Goal: Information Seeking & Learning: Learn about a topic

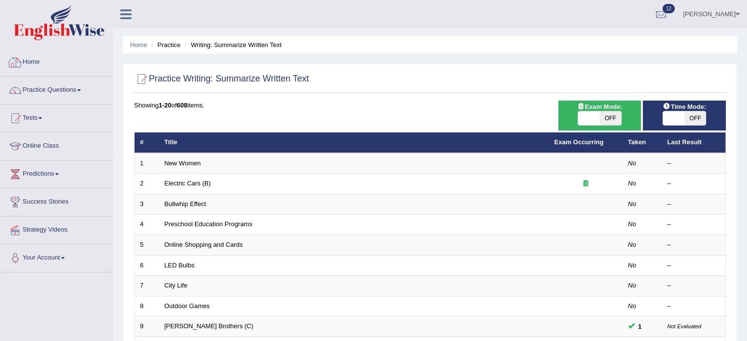
click at [26, 59] on link "Home" at bounding box center [56, 61] width 112 height 25
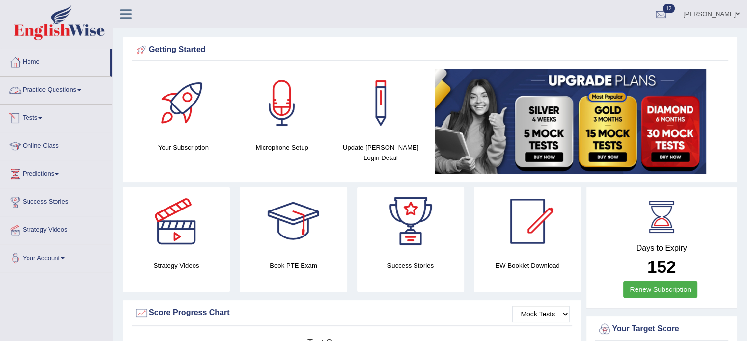
click at [53, 92] on link "Practice Questions" at bounding box center [56, 89] width 112 height 25
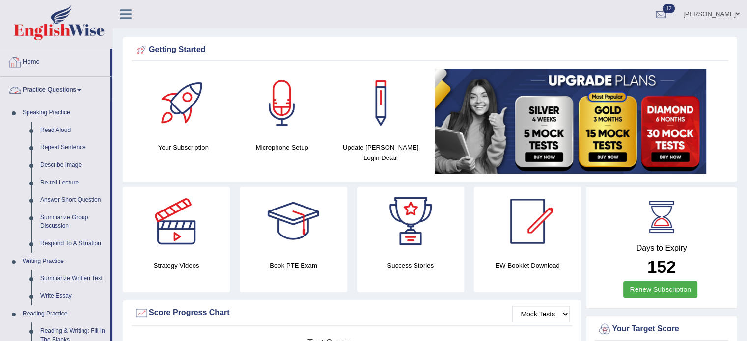
click at [76, 92] on link "Practice Questions" at bounding box center [55, 89] width 110 height 25
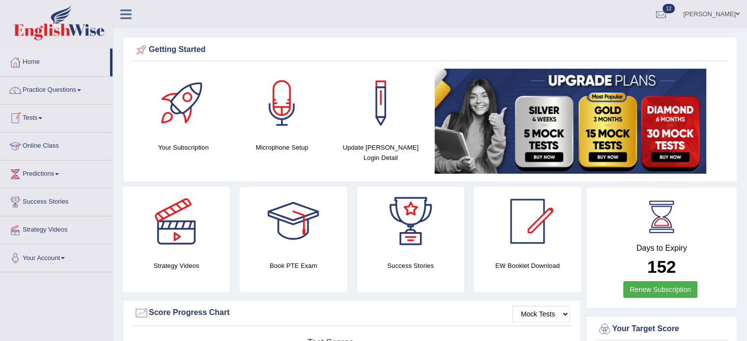
click at [29, 116] on link "Tests" at bounding box center [56, 117] width 112 height 25
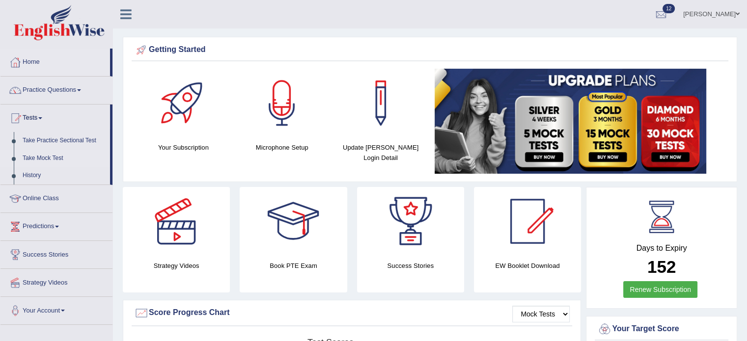
click at [41, 158] on link "Take Mock Test" at bounding box center [64, 159] width 92 height 18
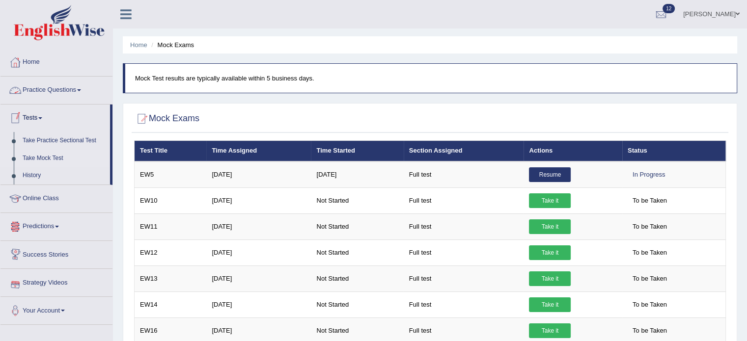
click at [85, 90] on link "Practice Questions" at bounding box center [56, 89] width 112 height 25
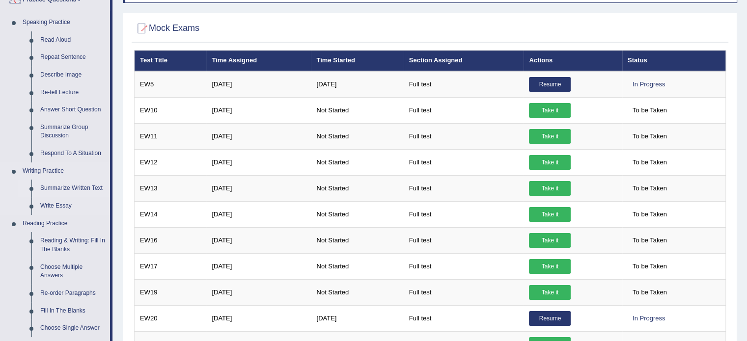
scroll to position [131, 0]
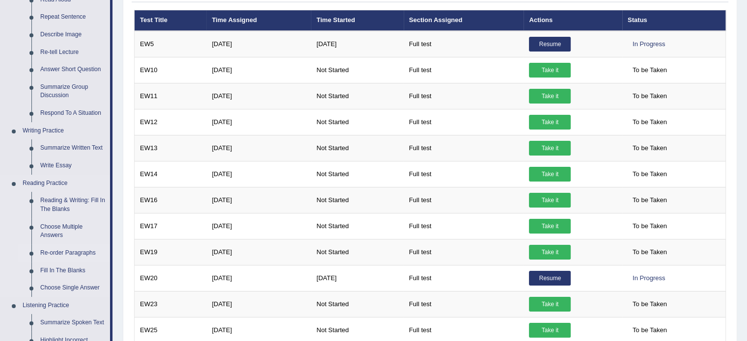
click at [65, 250] on link "Re-order Paragraphs" at bounding box center [73, 254] width 74 height 18
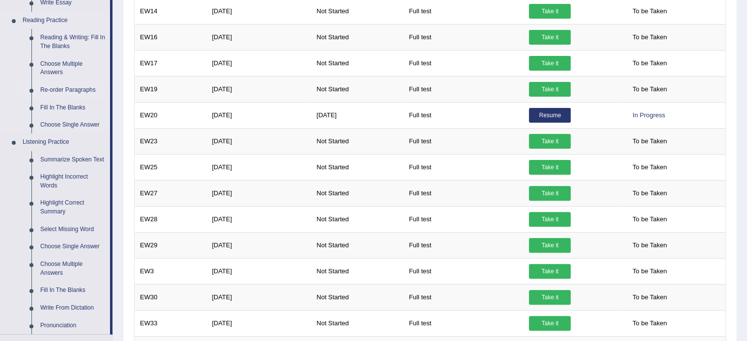
scroll to position [648, 0]
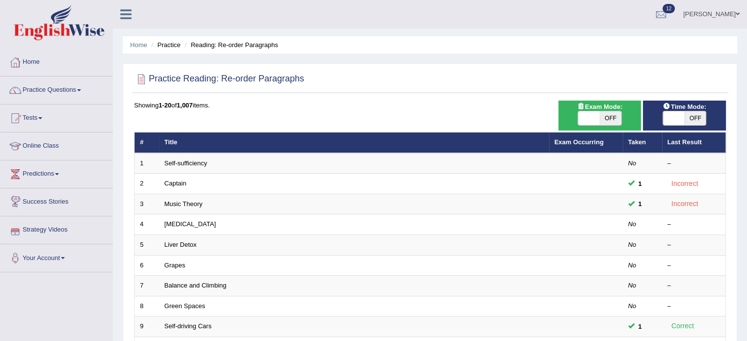
click at [587, 122] on span at bounding box center [589, 118] width 22 height 14
click at [608, 117] on span "OFF" at bounding box center [611, 118] width 22 height 14
checkbox input "true"
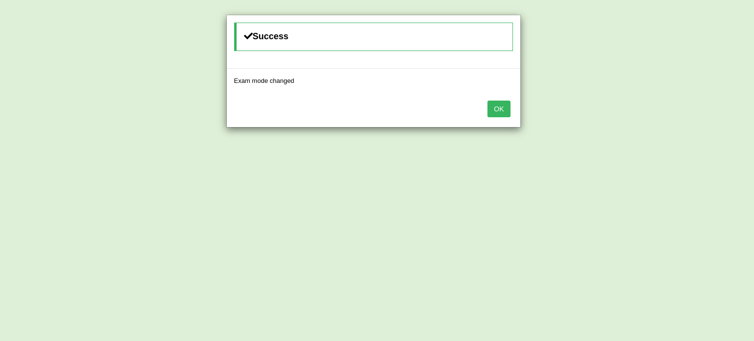
click at [502, 107] on button "OK" at bounding box center [499, 109] width 23 height 17
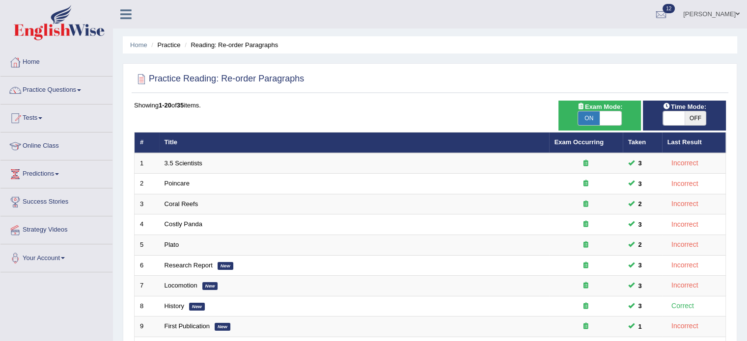
click at [695, 119] on span "OFF" at bounding box center [696, 118] width 22 height 14
checkbox input "true"
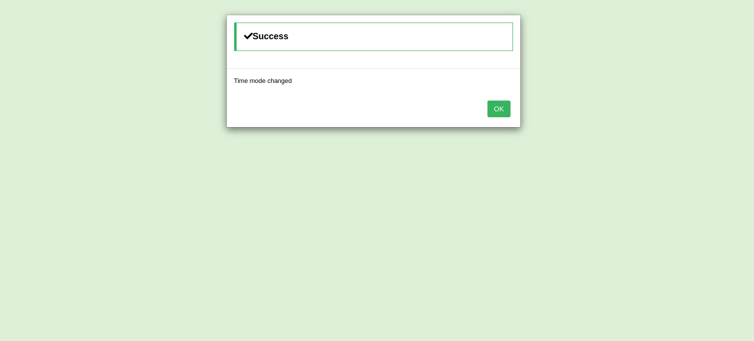
click at [504, 111] on button "OK" at bounding box center [499, 109] width 23 height 17
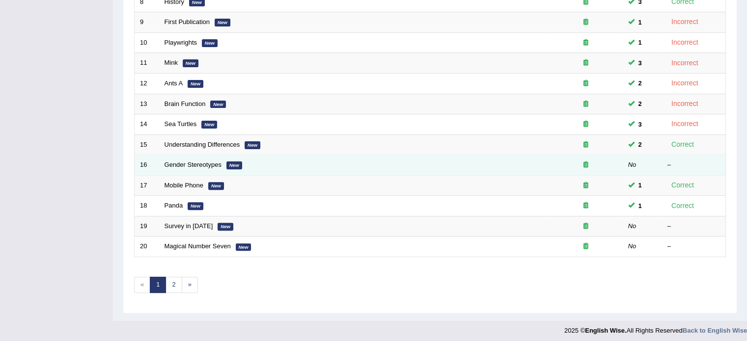
scroll to position [306, 0]
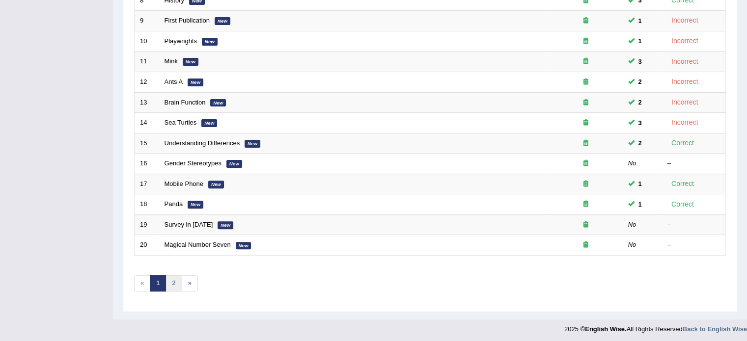
click at [171, 278] on link "2" at bounding box center [174, 284] width 16 height 16
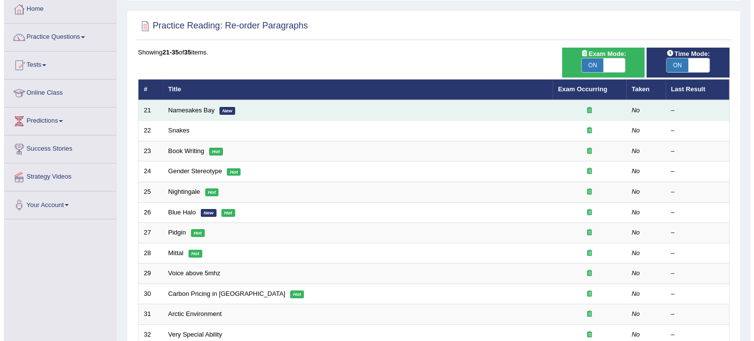
scroll to position [49, 0]
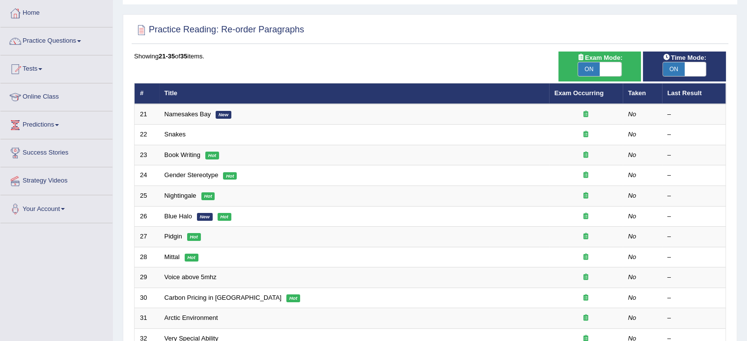
click at [590, 69] on span "ON" at bounding box center [589, 69] width 22 height 14
checkbox input "false"
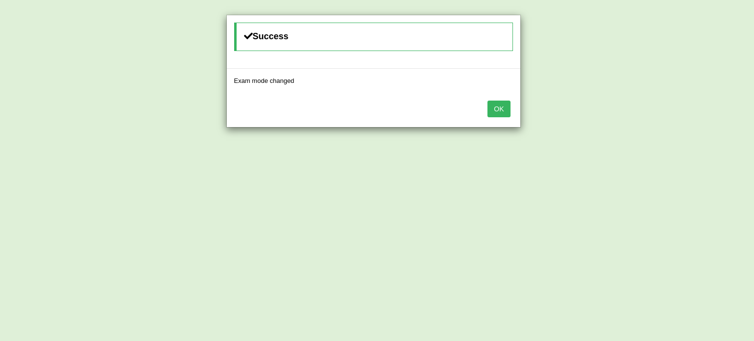
click at [505, 106] on button "OK" at bounding box center [499, 109] width 23 height 17
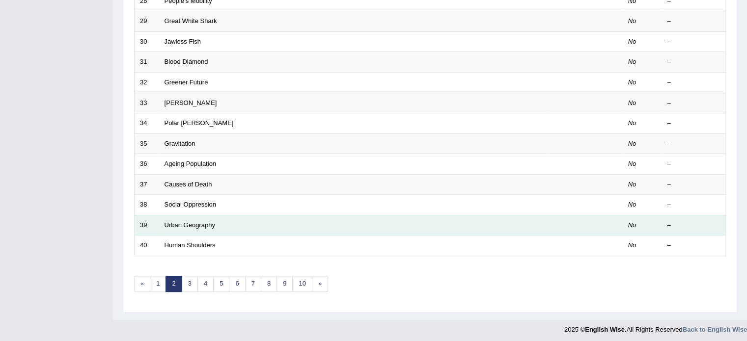
scroll to position [306, 0]
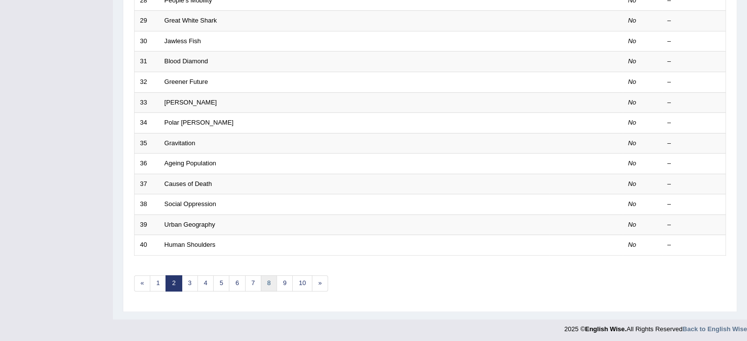
click at [265, 283] on link "8" at bounding box center [269, 284] width 16 height 16
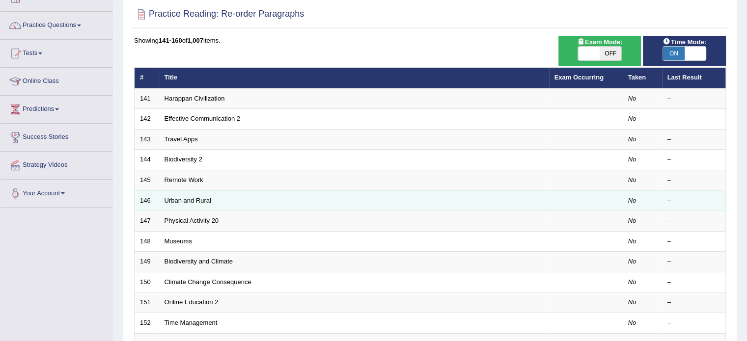
scroll to position [65, 0]
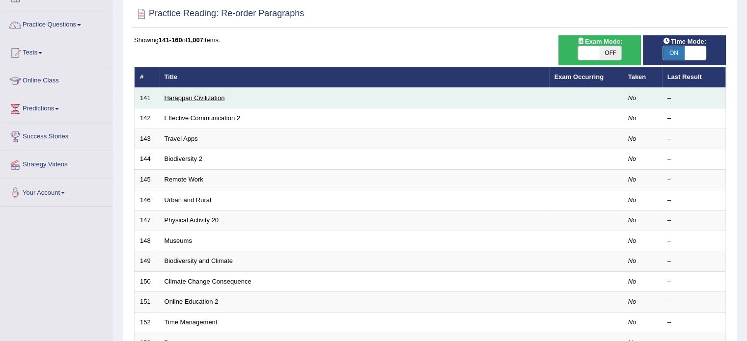
click at [191, 100] on link "Harappan Civilization" at bounding box center [195, 97] width 60 height 7
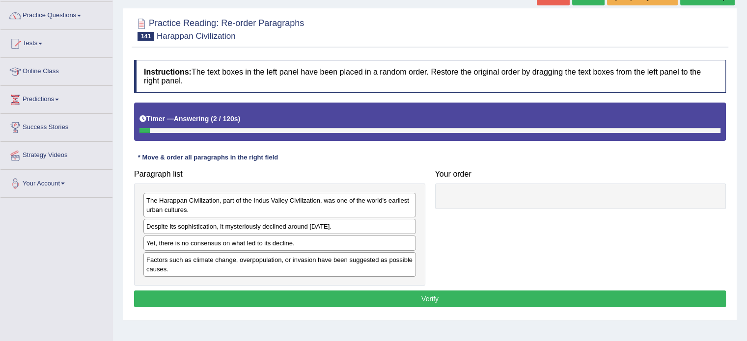
scroll to position [82, 0]
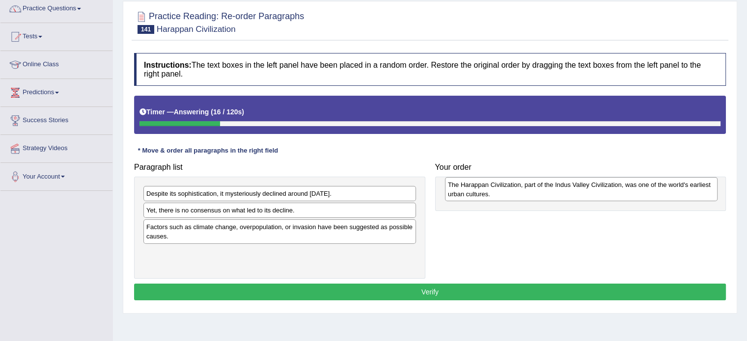
drag, startPoint x: 170, startPoint y: 200, endPoint x: 471, endPoint y: 191, distance: 301.7
click at [471, 191] on div "The Harappan Civilization, part of the Indus Valley Civilization, was one of th…" at bounding box center [581, 189] width 273 height 25
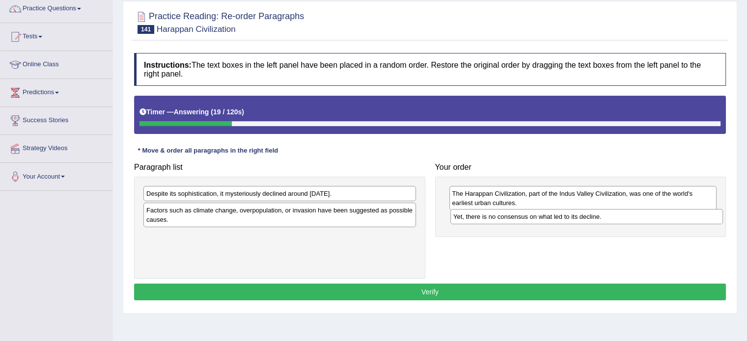
drag, startPoint x: 163, startPoint y: 214, endPoint x: 470, endPoint y: 220, distance: 307.0
click at [470, 220] on div "Yet, there is no consensus on what led to its decline." at bounding box center [586, 216] width 273 height 15
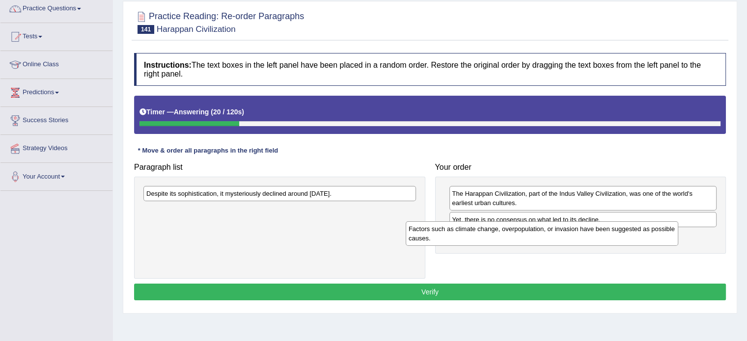
drag, startPoint x: 181, startPoint y: 221, endPoint x: 458, endPoint y: 237, distance: 277.5
click at [458, 237] on div "Factors such as climate change, overpopulation, or invasion have been suggested…" at bounding box center [542, 234] width 273 height 25
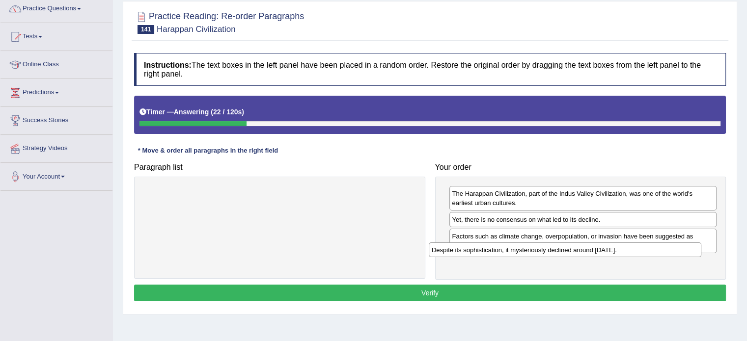
drag, startPoint x: 230, startPoint y: 197, endPoint x: 507, endPoint y: 251, distance: 282.6
click at [508, 251] on div "Despite its sophistication, it mysteriously declined around 1900 BCE." at bounding box center [565, 250] width 273 height 15
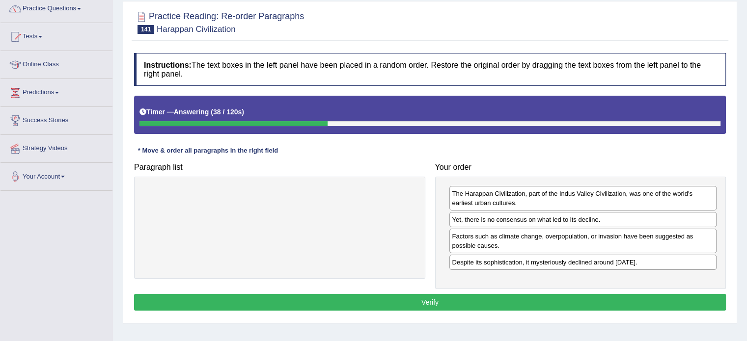
click at [367, 305] on button "Verify" at bounding box center [430, 302] width 592 height 17
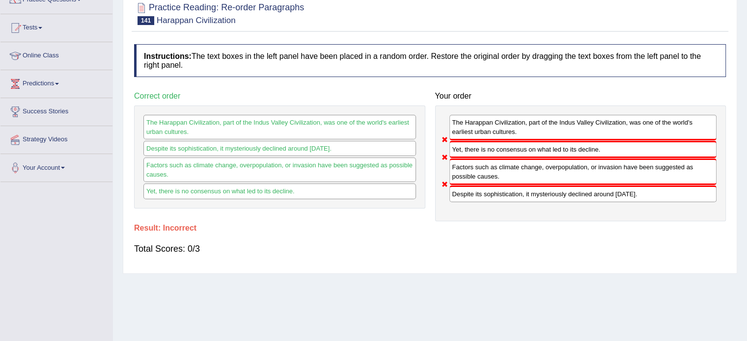
scroll to position [65, 0]
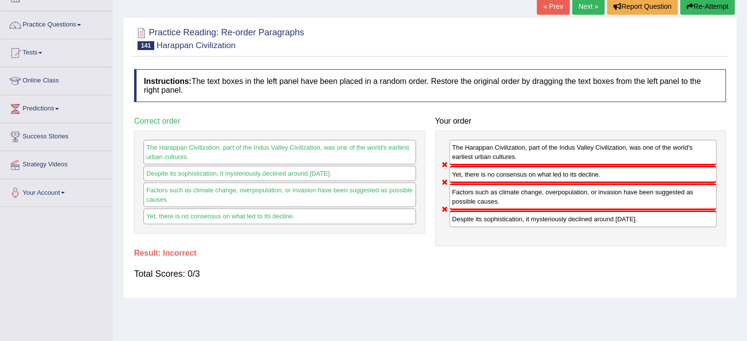
click at [589, 9] on link "Next »" at bounding box center [588, 6] width 32 height 17
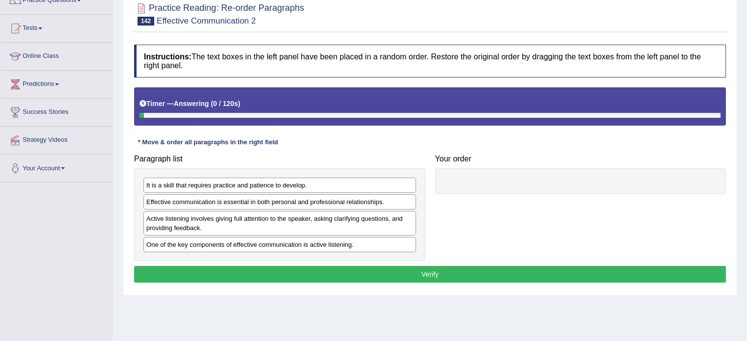
scroll to position [98, 0]
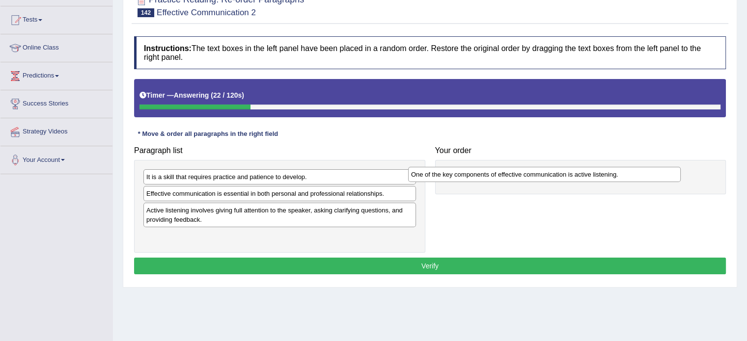
drag, startPoint x: 196, startPoint y: 236, endPoint x: 461, endPoint y: 174, distance: 271.8
click at [461, 174] on div "One of the key components of effective communication is active listening." at bounding box center [544, 174] width 273 height 15
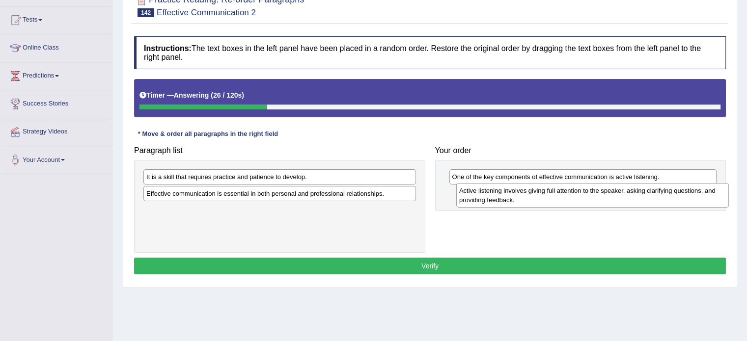
drag, startPoint x: 190, startPoint y: 213, endPoint x: 503, endPoint y: 194, distance: 313.4
click at [503, 194] on div "Active listening involves giving full attention to the speaker, asking clarifyi…" at bounding box center [592, 195] width 273 height 25
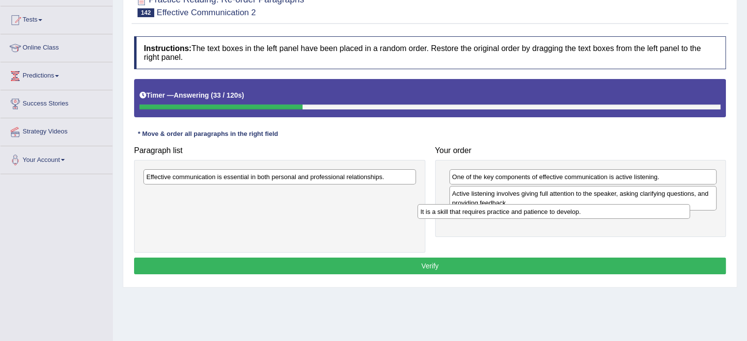
drag, startPoint x: 241, startPoint y: 177, endPoint x: 527, endPoint y: 212, distance: 288.0
click at [525, 212] on div "It is a skill that requires practice and patience to develop." at bounding box center [553, 211] width 273 height 15
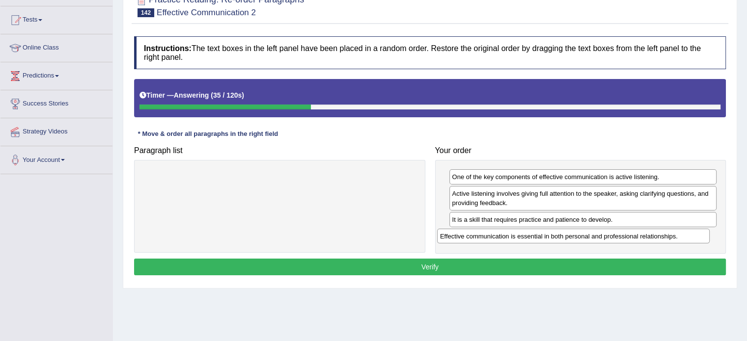
drag, startPoint x: 255, startPoint y: 174, endPoint x: 560, endPoint y: 233, distance: 310.7
click at [560, 233] on div "Effective communication is essential in both personal and professional relation…" at bounding box center [573, 236] width 273 height 15
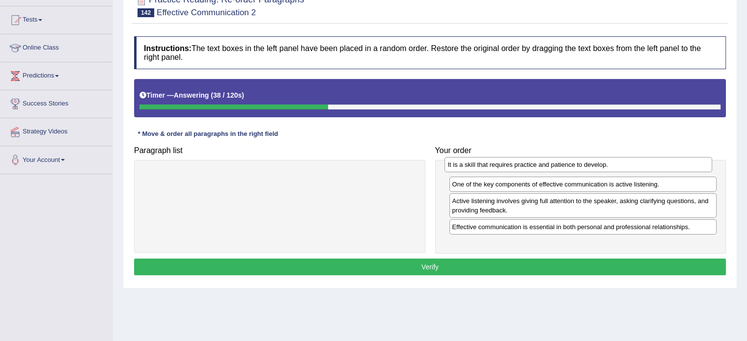
drag, startPoint x: 531, startPoint y: 222, endPoint x: 527, endPoint y: 168, distance: 53.2
click at [527, 168] on div "It is a skill that requires practice and patience to develop." at bounding box center [578, 164] width 268 height 15
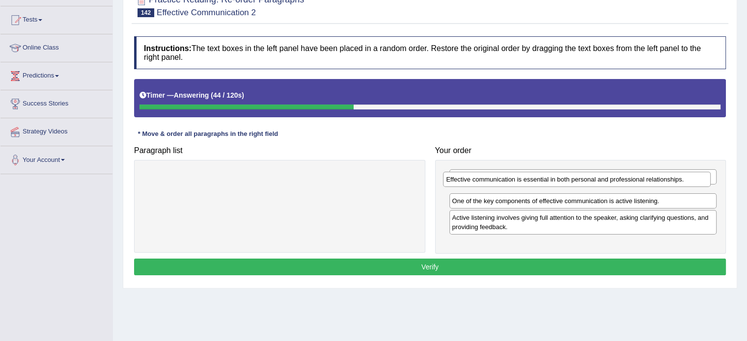
drag, startPoint x: 520, startPoint y: 238, endPoint x: 517, endPoint y: 183, distance: 55.1
click at [517, 183] on div "Effective communication is essential in both personal and professional relation…" at bounding box center [577, 179] width 268 height 15
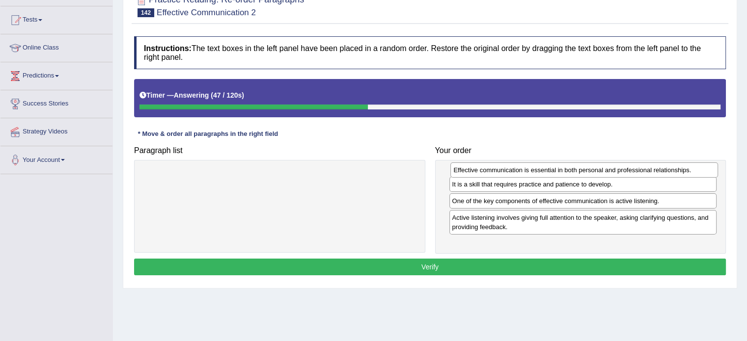
drag, startPoint x: 515, startPoint y: 195, endPoint x: 516, endPoint y: 169, distance: 25.6
click at [516, 169] on div "Effective communication is essential in both personal and professional relation…" at bounding box center [584, 170] width 268 height 15
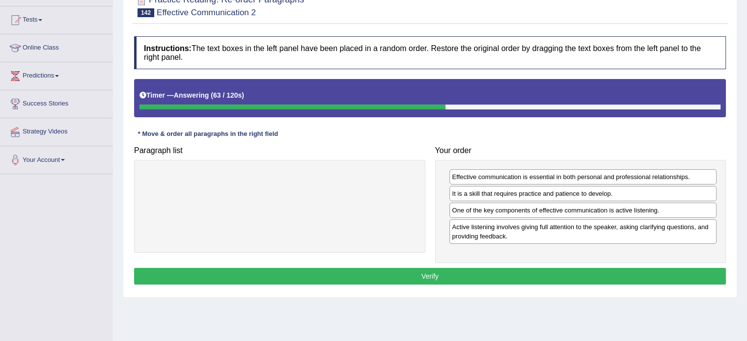
click at [370, 274] on button "Verify" at bounding box center [430, 276] width 592 height 17
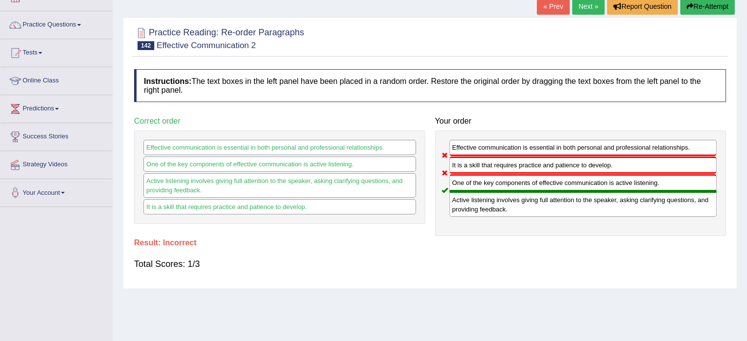
scroll to position [49, 0]
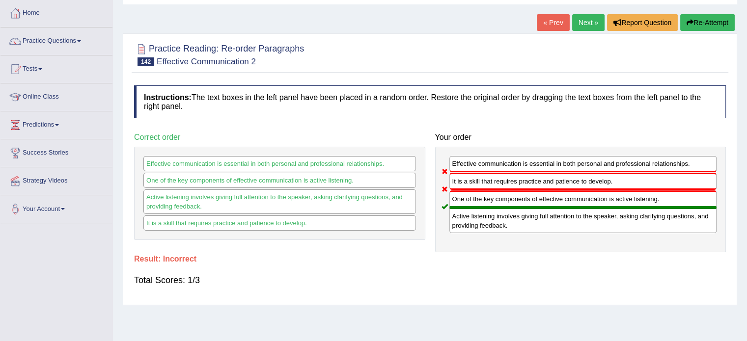
click at [585, 20] on link "Next »" at bounding box center [588, 22] width 32 height 17
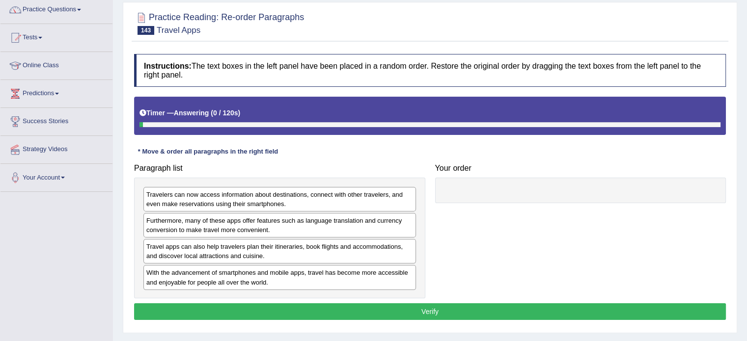
scroll to position [82, 0]
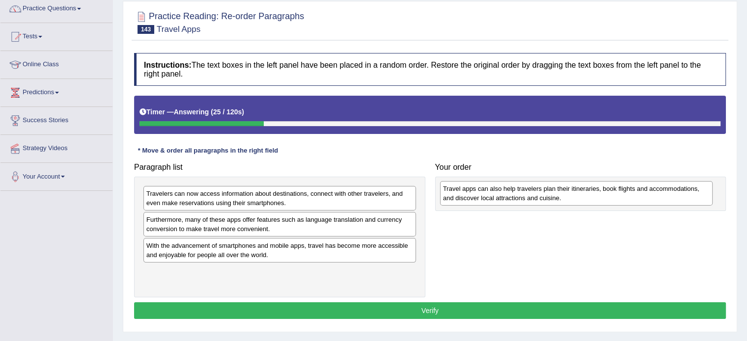
drag, startPoint x: 171, startPoint y: 249, endPoint x: 468, endPoint y: 192, distance: 302.1
click at [468, 192] on div "Travel apps can also help travelers plan their itineraries, book flights and ac…" at bounding box center [576, 193] width 273 height 25
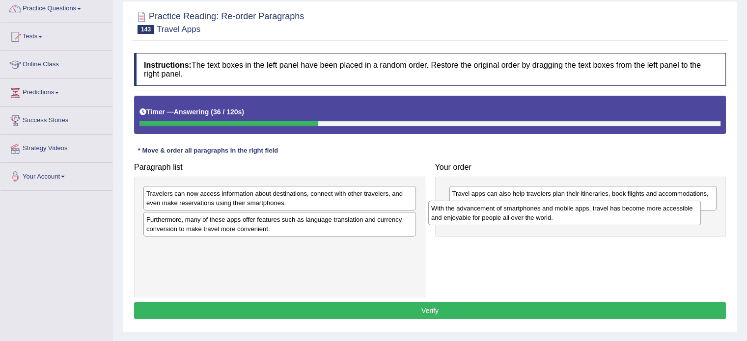
drag, startPoint x: 196, startPoint y: 250, endPoint x: 492, endPoint y: 215, distance: 297.8
click at [492, 215] on div "With the advancement of smartphones and mobile apps, travel has become more acc…" at bounding box center [564, 213] width 273 height 25
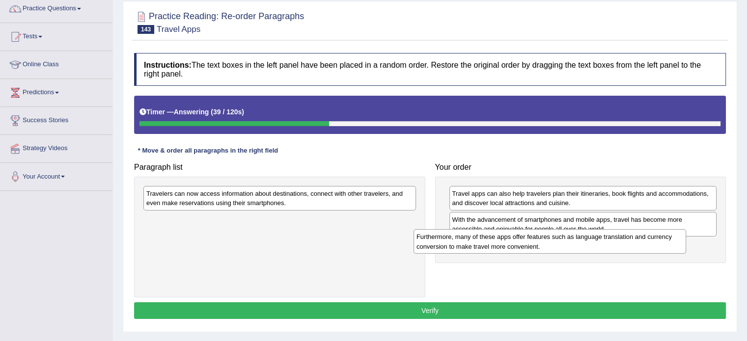
drag, startPoint x: 194, startPoint y: 227, endPoint x: 466, endPoint y: 247, distance: 272.8
click at [466, 247] on div "Furthermore, many of these apps offer features such as language translation and…" at bounding box center [550, 241] width 273 height 25
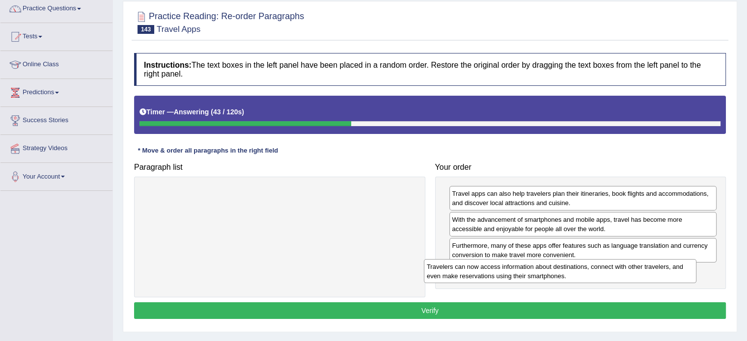
drag, startPoint x: 215, startPoint y: 196, endPoint x: 507, endPoint y: 270, distance: 301.8
click at [507, 270] on div "Travelers can now access information about destinations, connect with other tra…" at bounding box center [560, 271] width 273 height 25
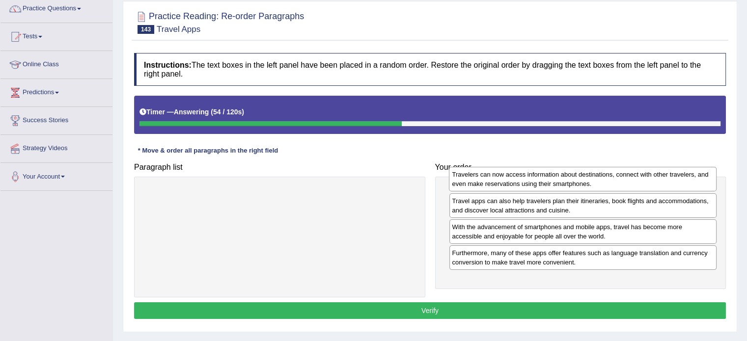
drag, startPoint x: 528, startPoint y: 282, endPoint x: 529, endPoint y: 185, distance: 96.8
click at [529, 185] on div "Travelers can now access information about destinations, connect with other tra…" at bounding box center [583, 179] width 268 height 25
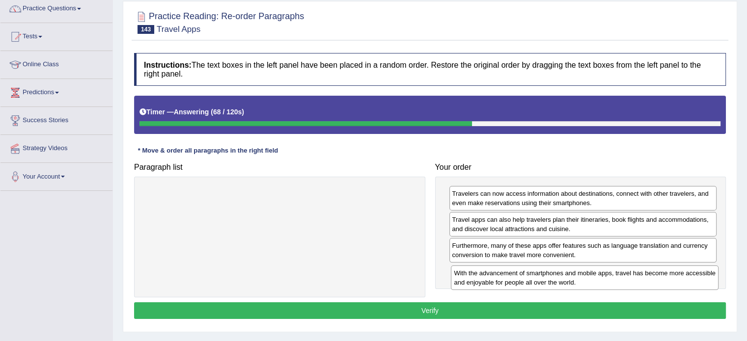
drag, startPoint x: 507, startPoint y: 248, endPoint x: 509, endPoint y: 276, distance: 28.1
click at [509, 276] on div "With the advancement of smartphones and mobile apps, travel has become more acc…" at bounding box center [585, 278] width 268 height 25
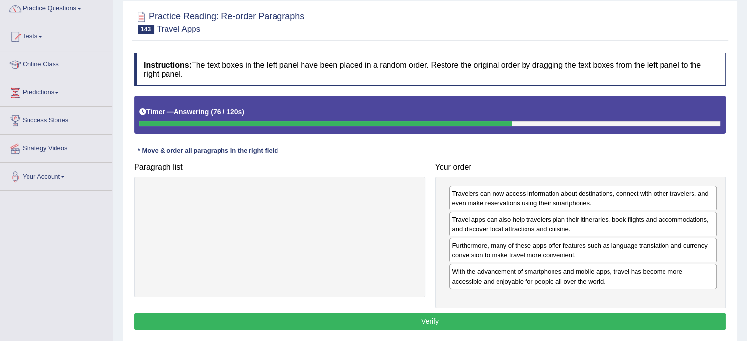
click at [403, 320] on button "Verify" at bounding box center [430, 321] width 592 height 17
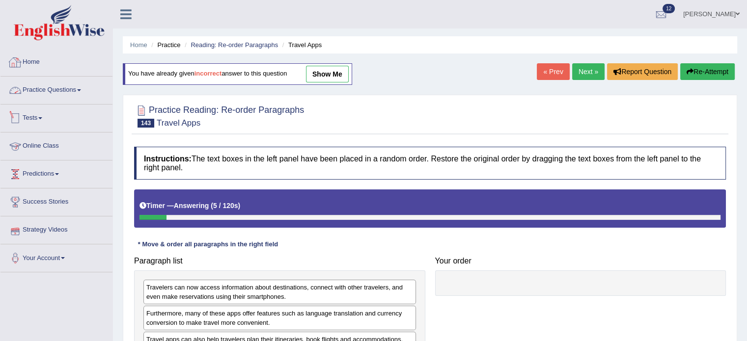
click at [27, 64] on link "Home" at bounding box center [56, 61] width 112 height 25
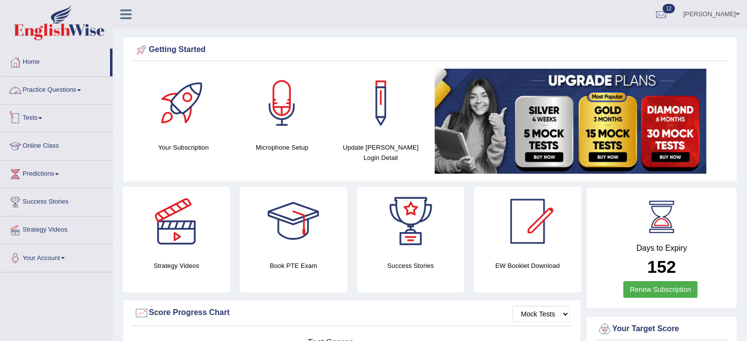
click at [53, 96] on link "Practice Questions" at bounding box center [56, 89] width 112 height 25
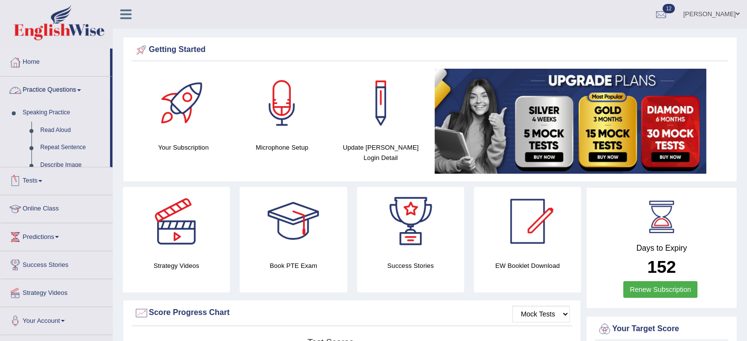
click at [53, 96] on link "Practice Questions" at bounding box center [55, 89] width 110 height 25
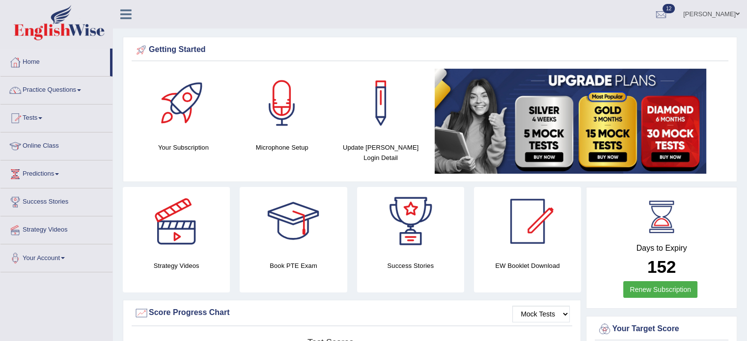
click at [43, 124] on link "Tests" at bounding box center [56, 117] width 112 height 25
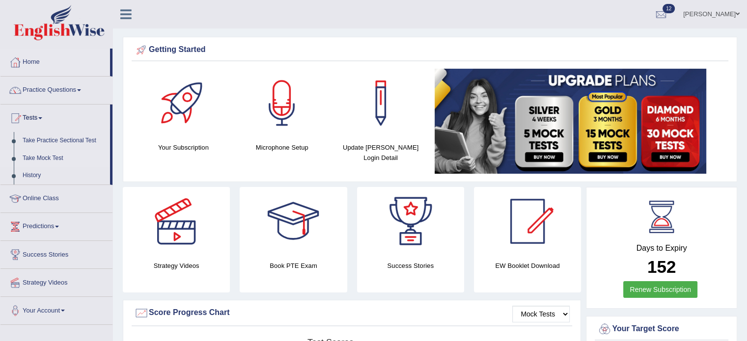
click at [46, 158] on link "Take Mock Test" at bounding box center [64, 159] width 92 height 18
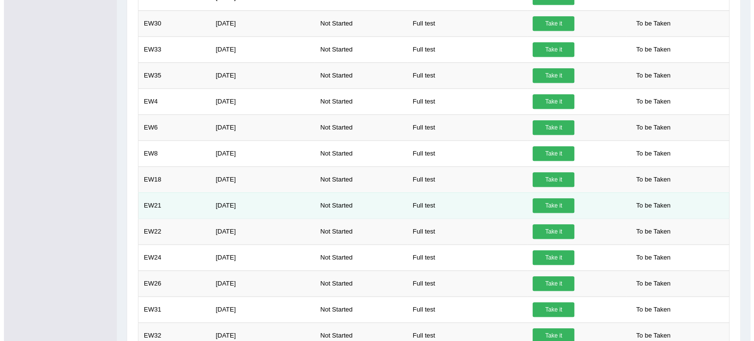
scroll to position [648, 0]
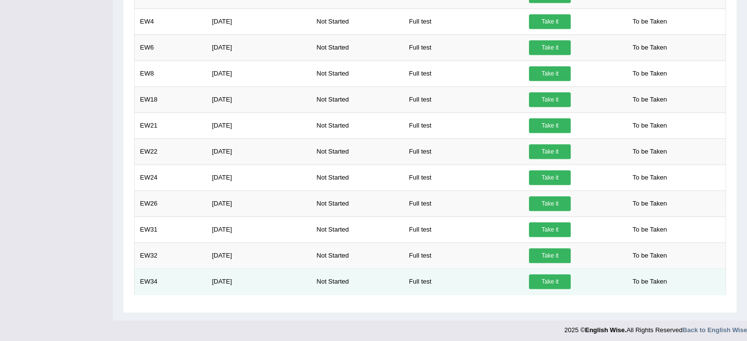
click at [555, 276] on link "Take it" at bounding box center [550, 282] width 42 height 15
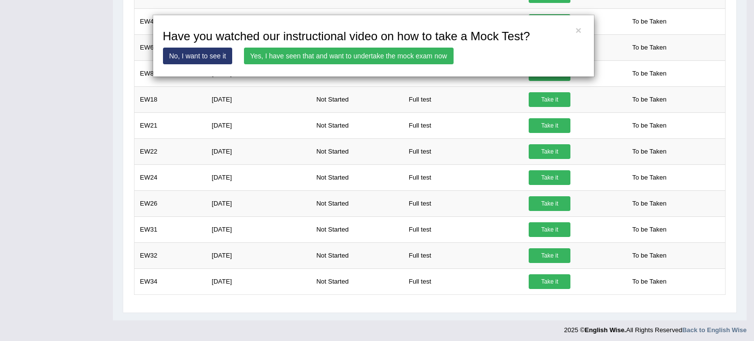
click at [310, 61] on link "Yes, I have seen that and want to undertake the mock exam now" at bounding box center [349, 56] width 210 height 17
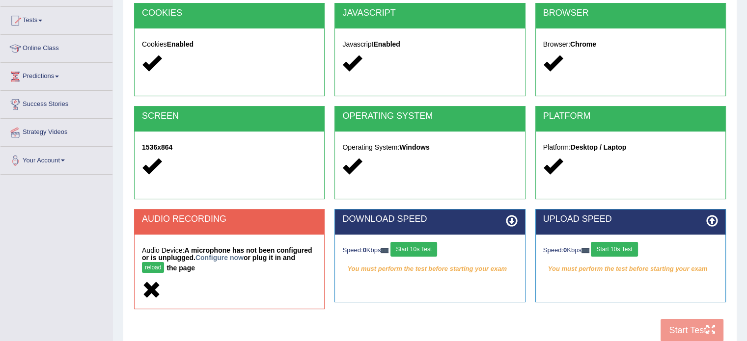
scroll to position [98, 0]
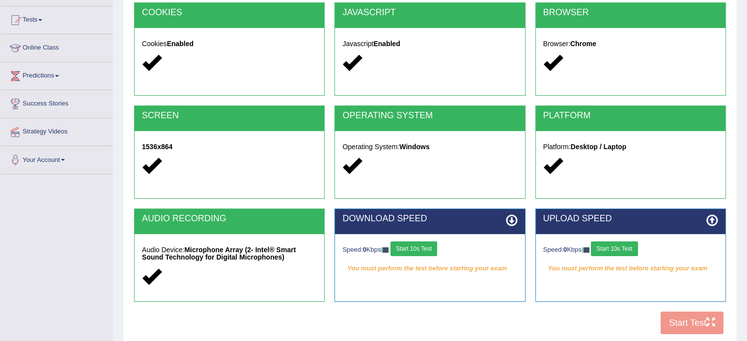
click at [420, 248] on button "Start 10s Test" at bounding box center [413, 249] width 47 height 15
click at [619, 247] on button "Start 10s Test" at bounding box center [614, 249] width 47 height 15
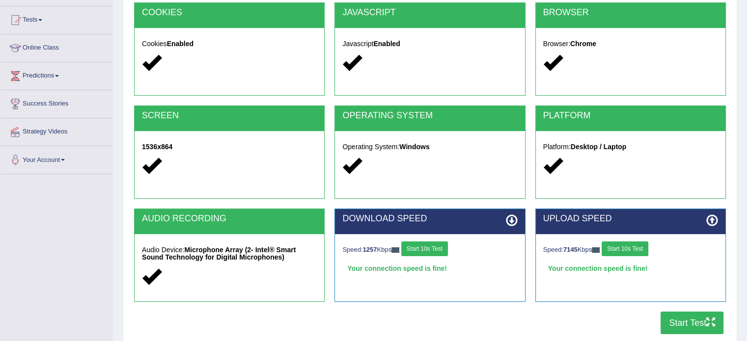
click at [691, 321] on button "Start Test" at bounding box center [692, 323] width 63 height 23
